Goal: Information Seeking & Learning: Find specific fact

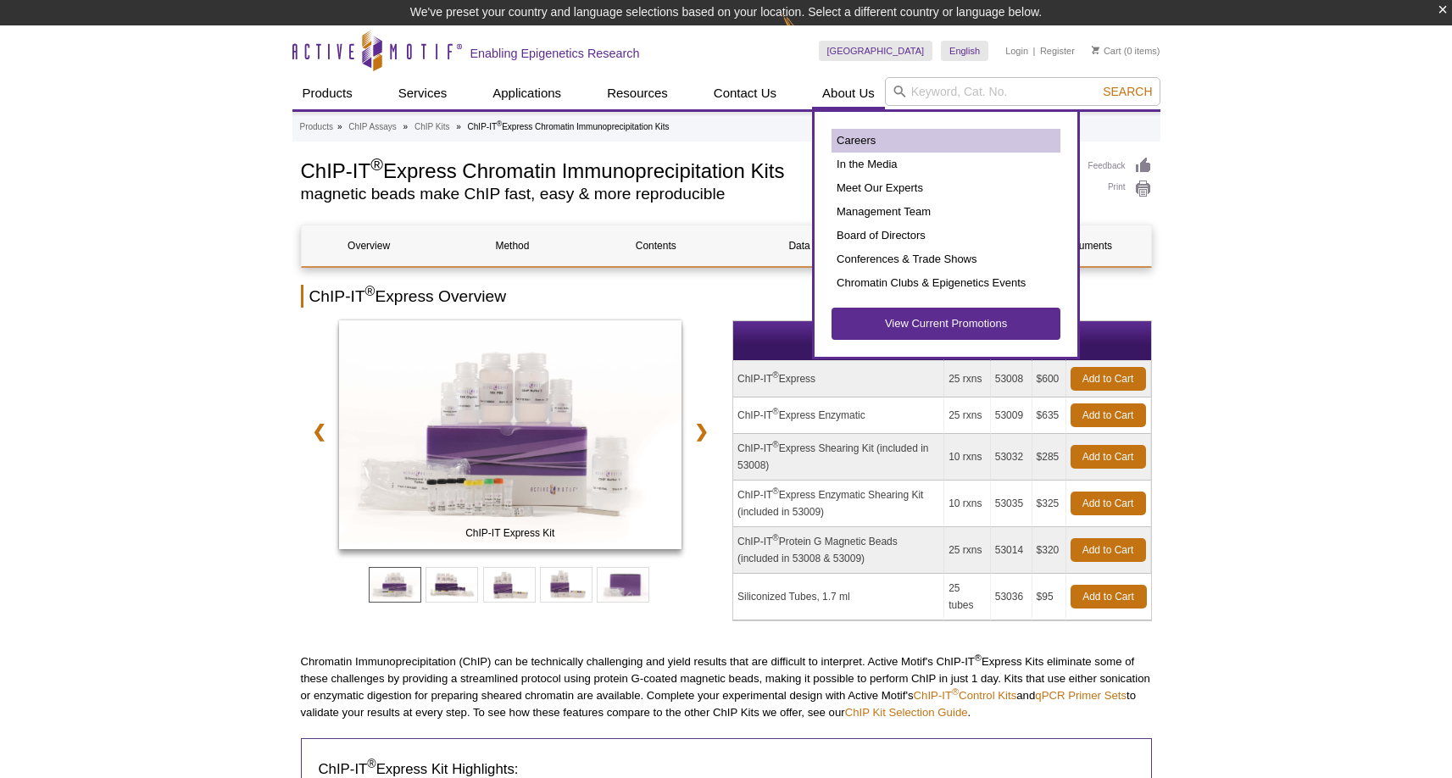
scroll to position [25, 0]
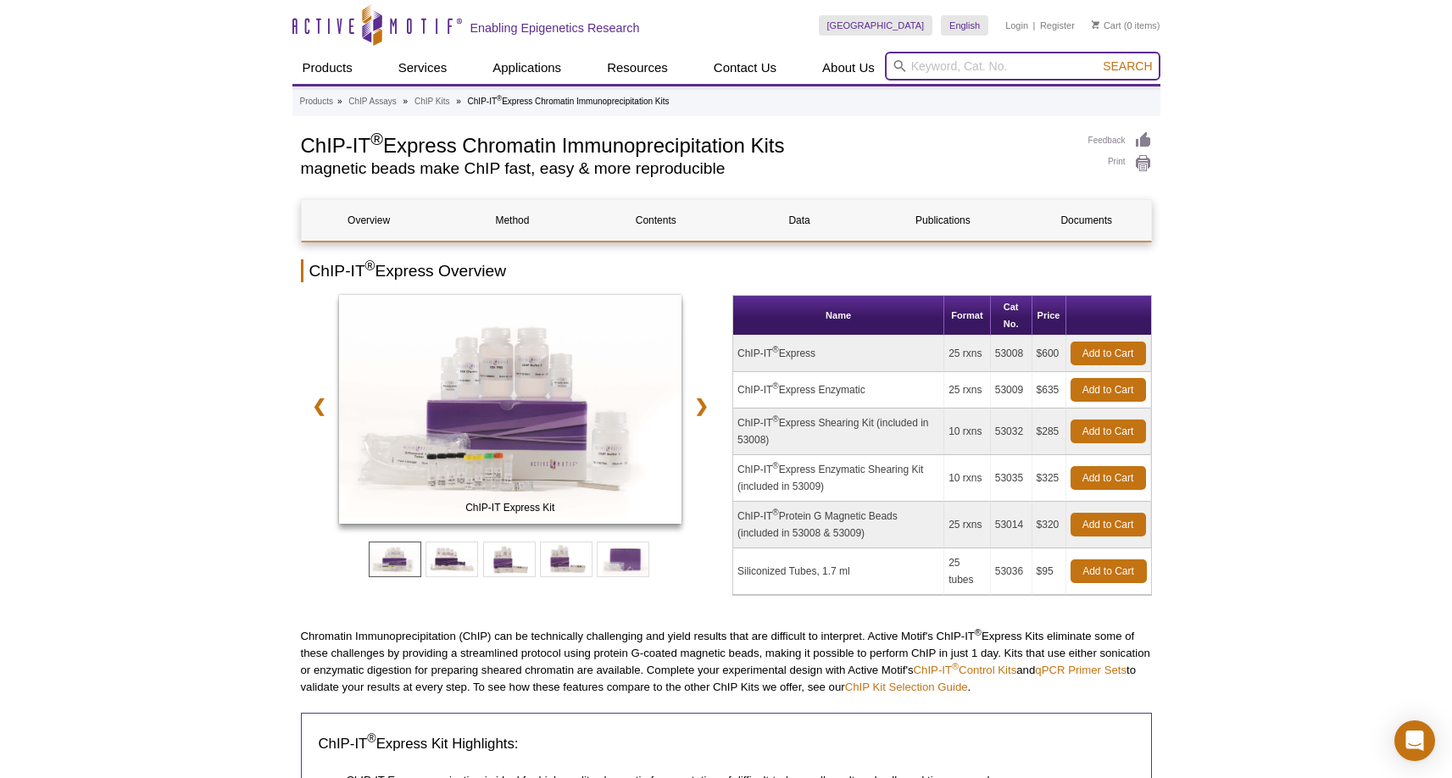
click at [939, 71] on input "search" at bounding box center [1023, 66] width 276 height 29
type input "douce"
click at [1098, 58] on button "Search" at bounding box center [1127, 65] width 59 height 15
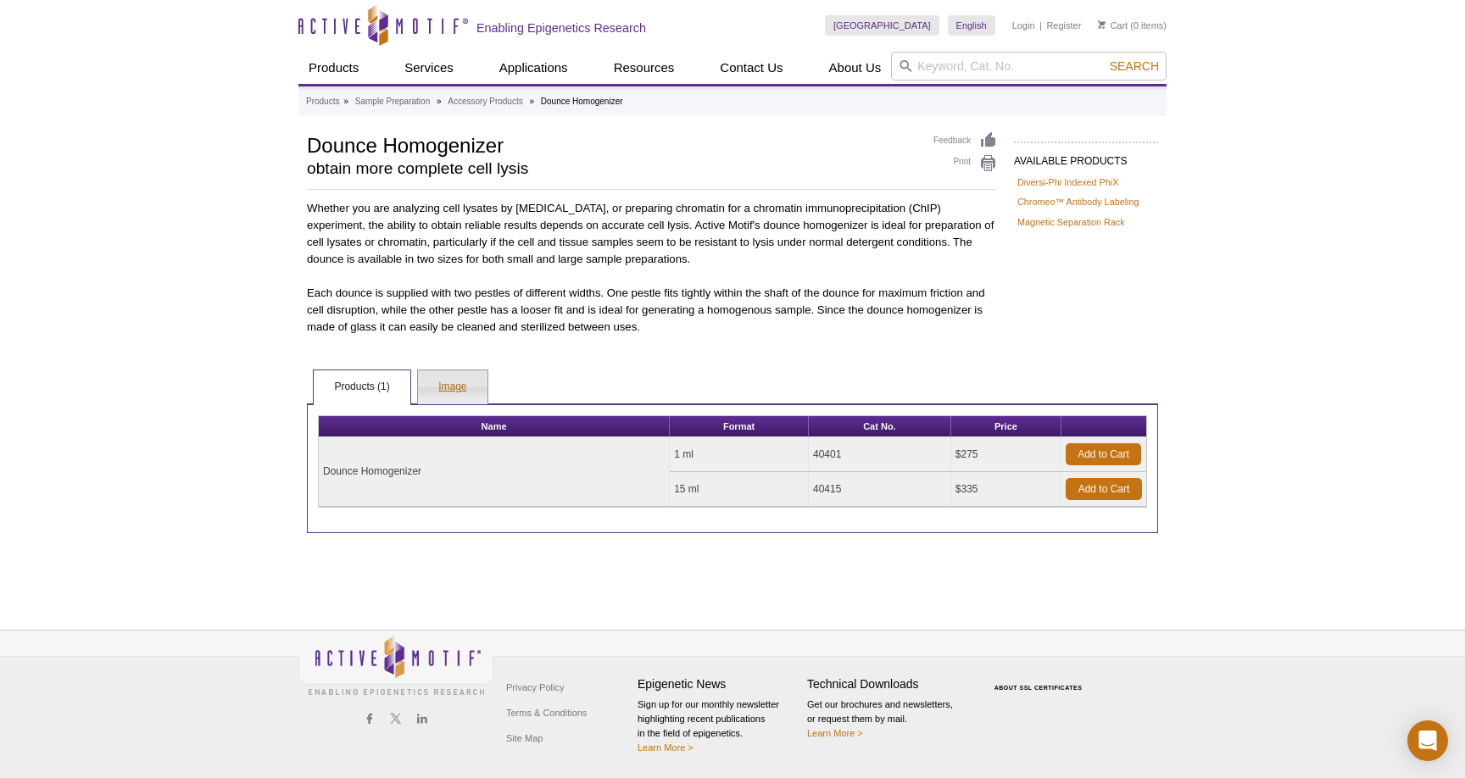
click at [462, 387] on link "Image" at bounding box center [452, 387] width 69 height 34
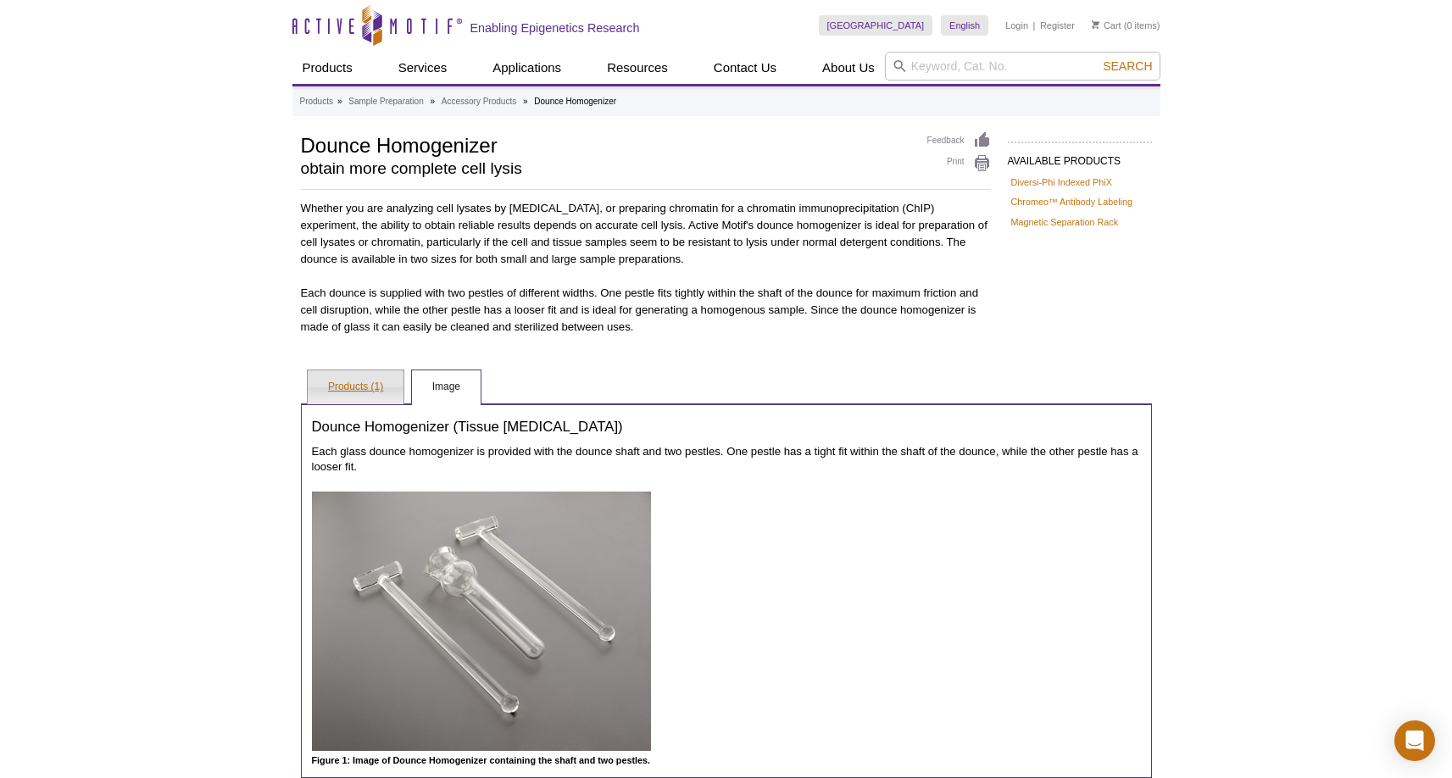
scroll to position [186, 0]
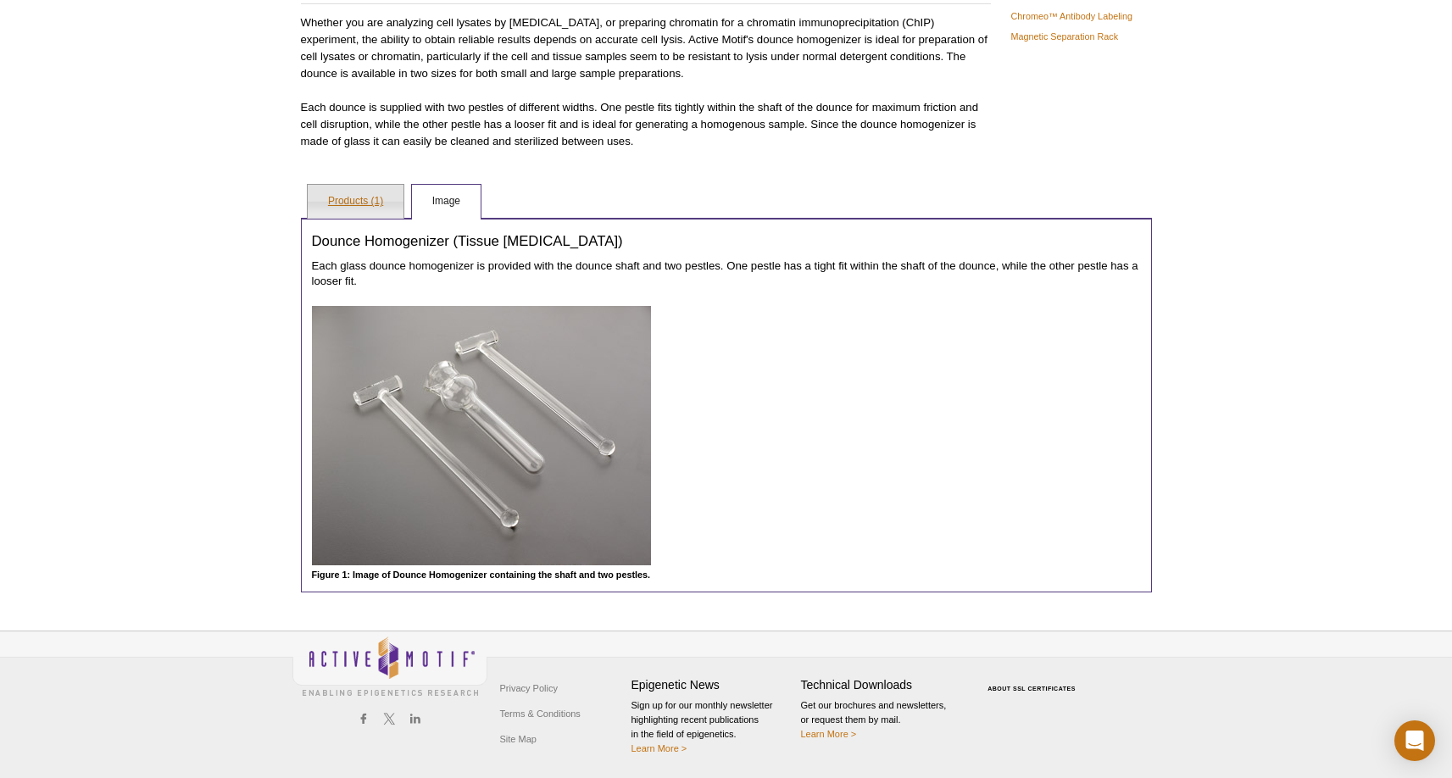
click at [367, 206] on link "Products (1)" at bounding box center [356, 202] width 96 height 34
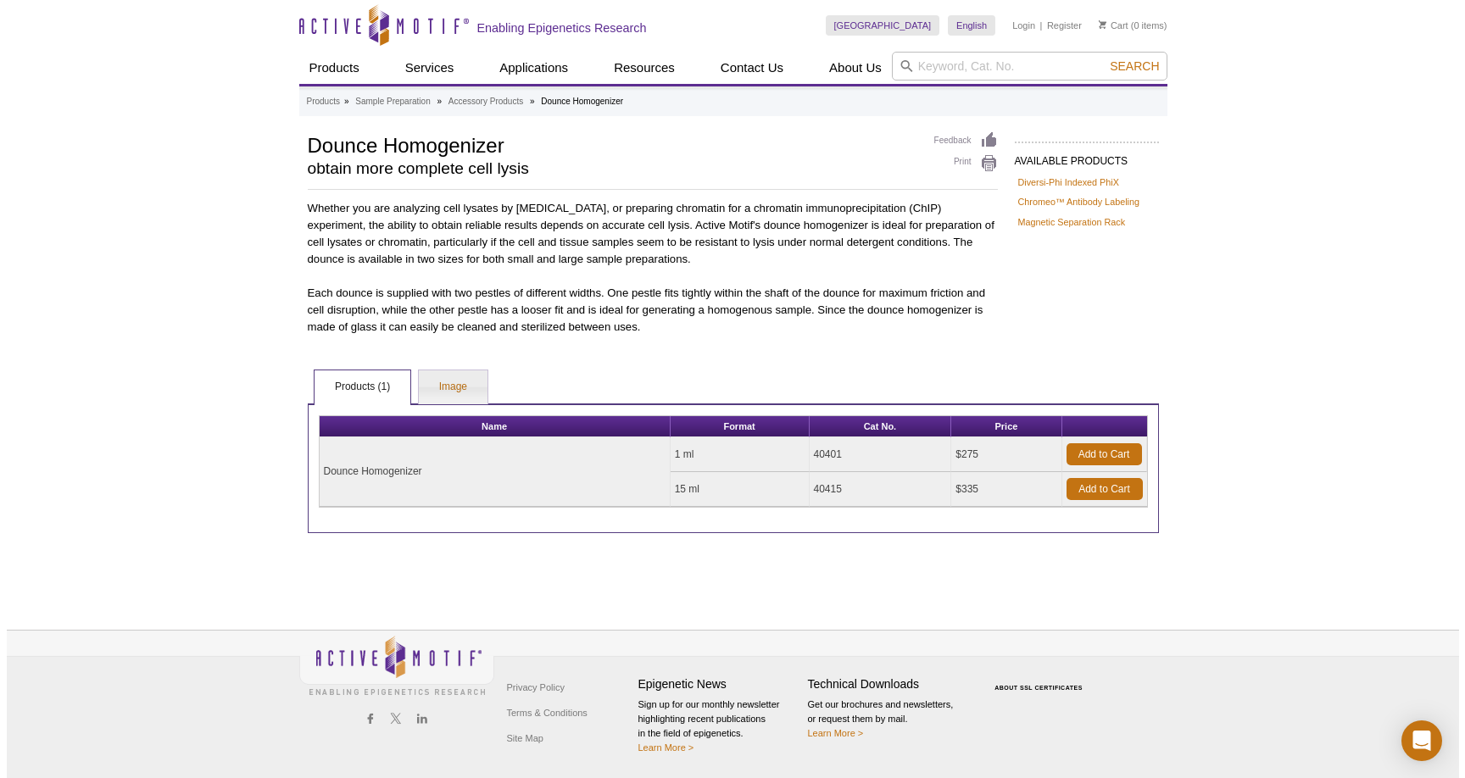
scroll to position [0, 0]
